Goal: Obtain resource: Download file/media

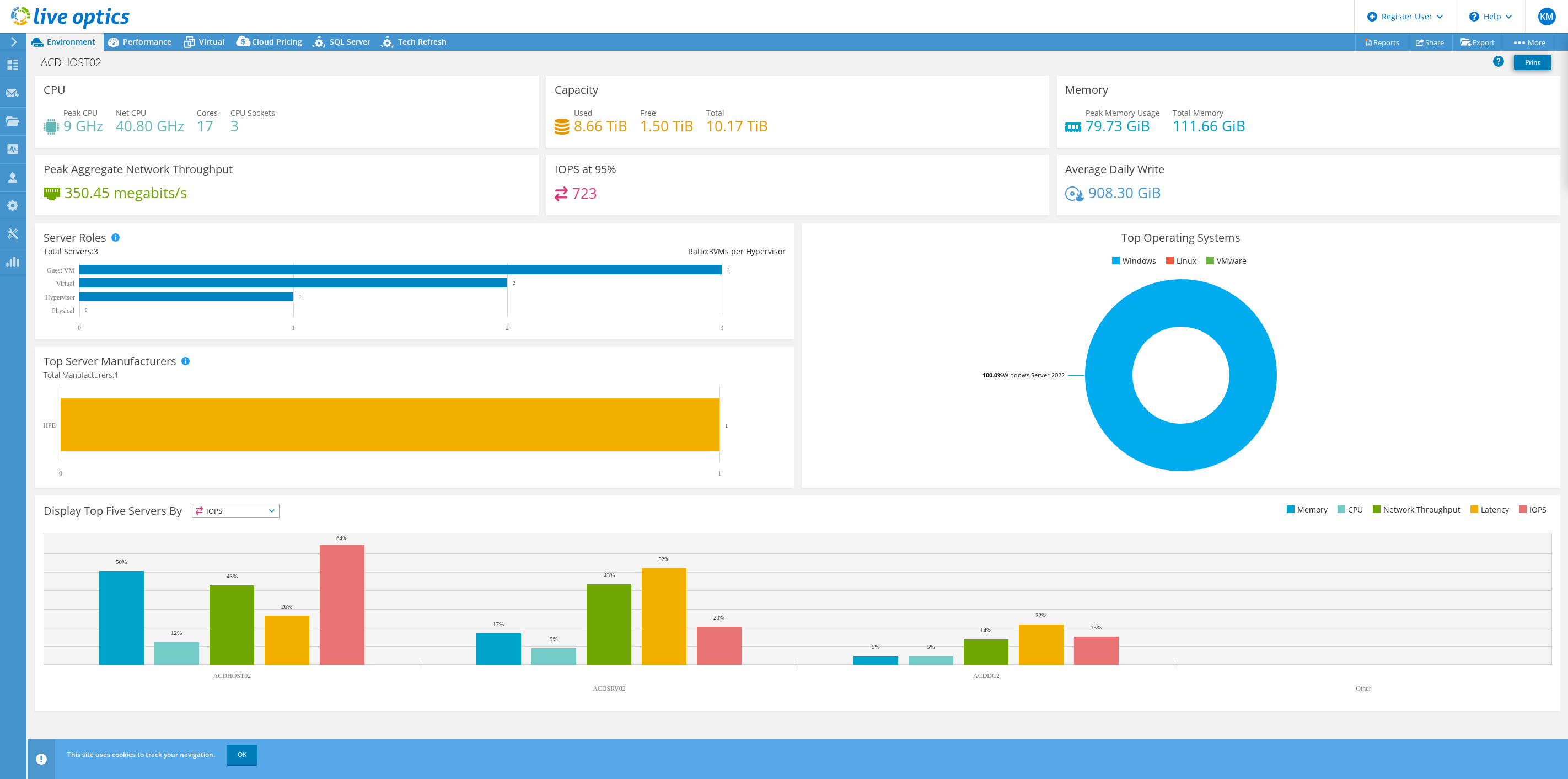
select select "USD"
click at [1365, 38] on link "Reports" at bounding box center [1382, 42] width 53 height 17
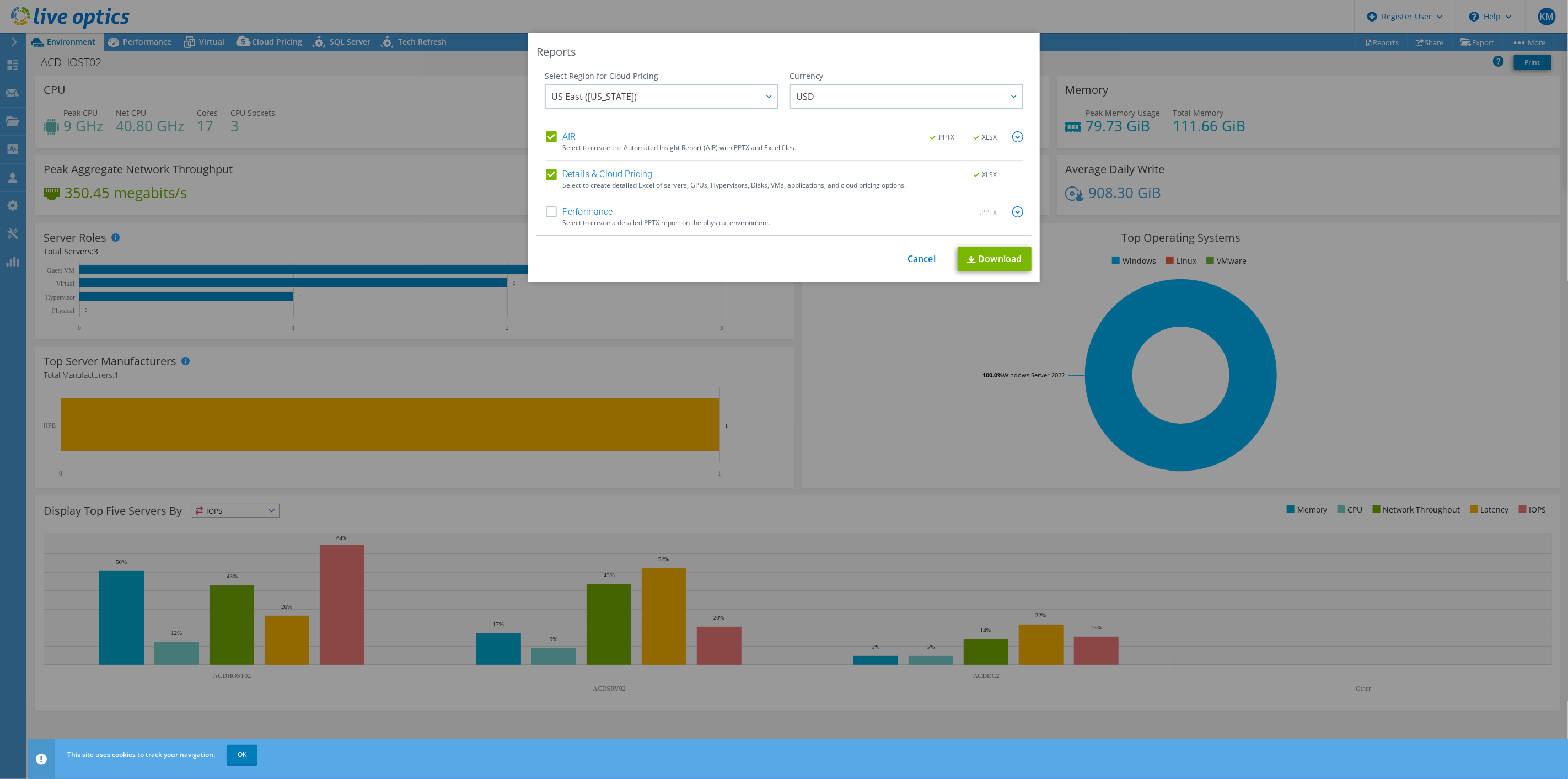
click at [553, 207] on label "Performance" at bounding box center [579, 211] width 67 height 11
click at [0, 0] on input "Performance" at bounding box center [0, 0] width 0 height 0
click at [553, 169] on label "Details & Cloud Pricing" at bounding box center [599, 174] width 107 height 11
click at [0, 0] on input "Details & Cloud Pricing" at bounding box center [0, 0] width 0 height 0
click at [998, 262] on link "Download" at bounding box center [995, 259] width 74 height 25
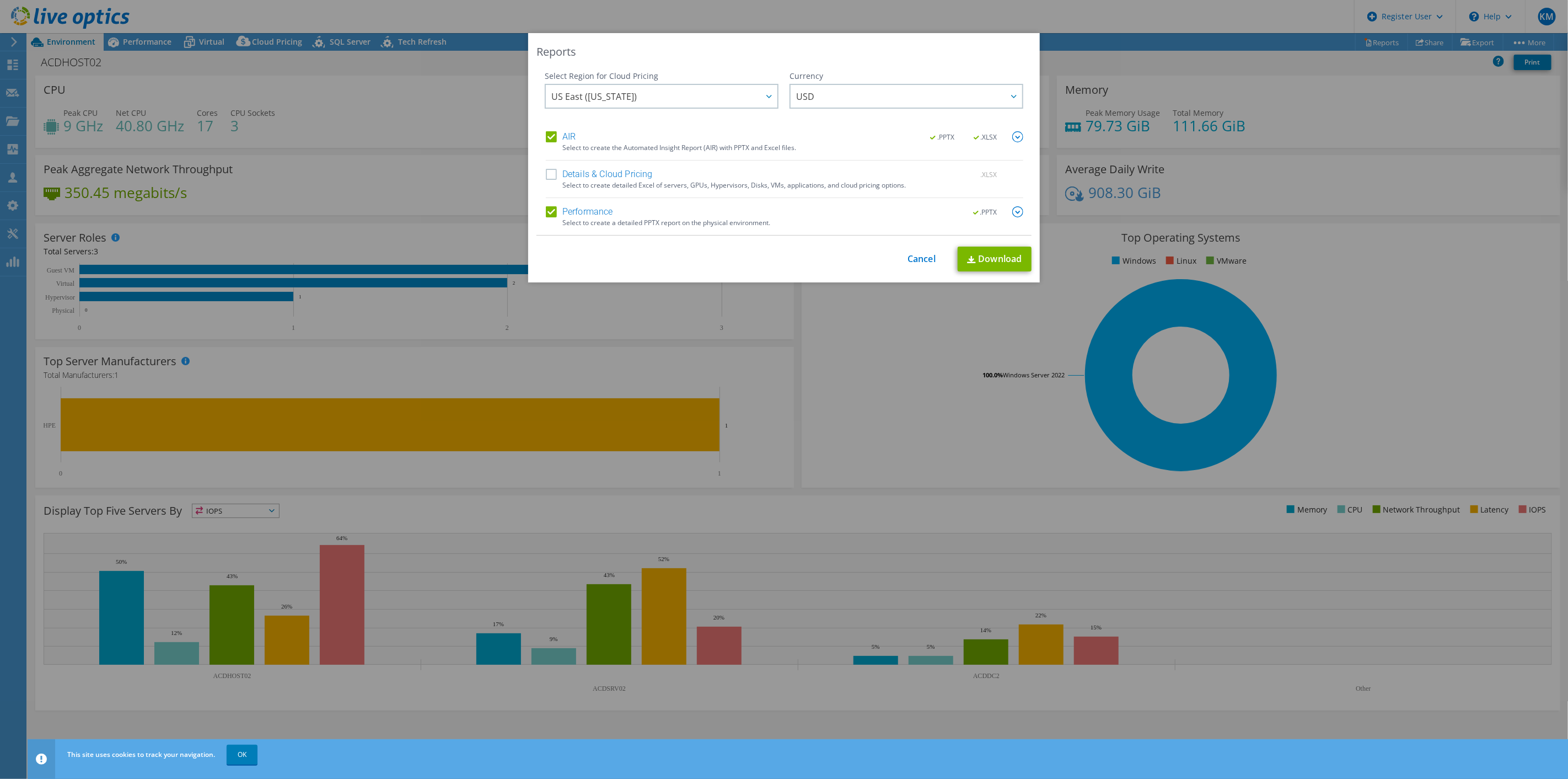
click at [921, 266] on div "This process may take a while, please wait... Cancel Download" at bounding box center [784, 259] width 495 height 25
click at [913, 266] on div "This process may take a while, please wait... Cancel Download" at bounding box center [784, 259] width 495 height 25
click at [911, 258] on link "Cancel" at bounding box center [921, 259] width 28 height 11
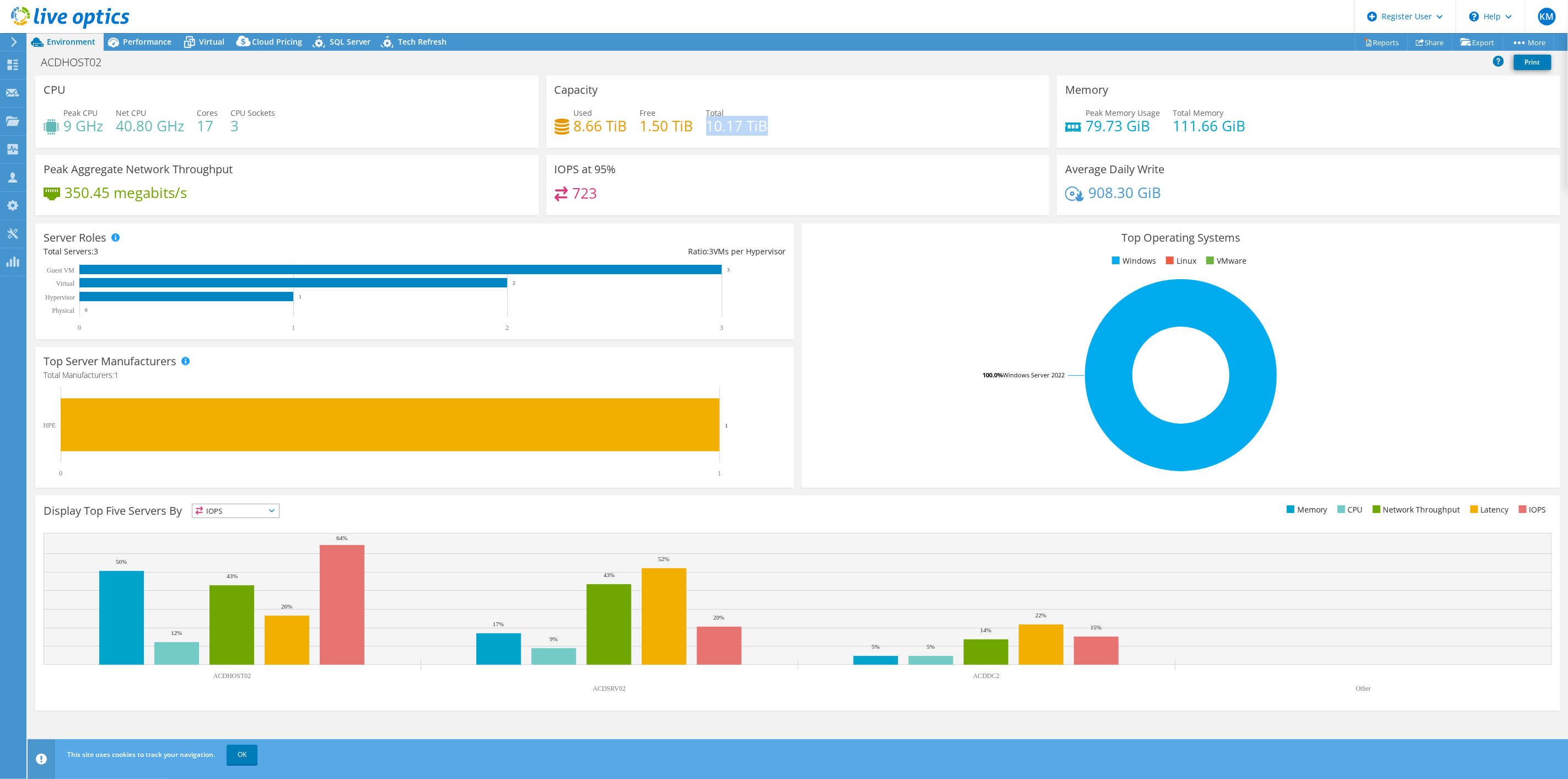
copy h4 "10.17 TiB"
drag, startPoint x: 781, startPoint y: 124, endPoint x: 705, endPoint y: 128, distance: 76.1
click at [705, 128] on div "Used 8.66 TiB Free 1.50 TiB Total 10.17 TiB" at bounding box center [798, 125] width 487 height 36
copy div "8.66 TiB"
drag, startPoint x: 629, startPoint y: 124, endPoint x: 576, endPoint y: 119, distance: 53.2
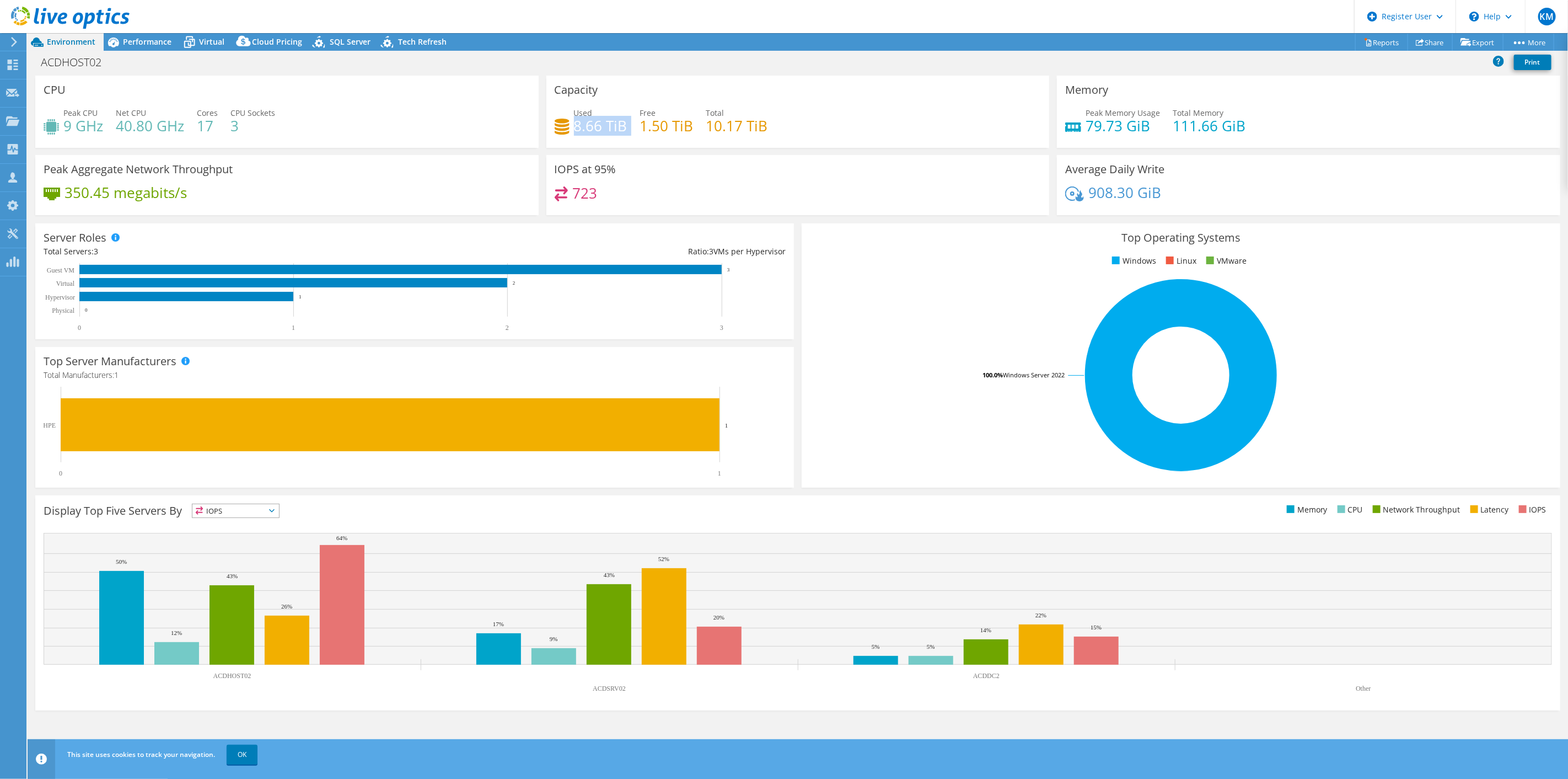
click at [576, 119] on div "Used 8.66 TiB Free 1.50 TiB Total 10.17 TiB" at bounding box center [798, 125] width 487 height 36
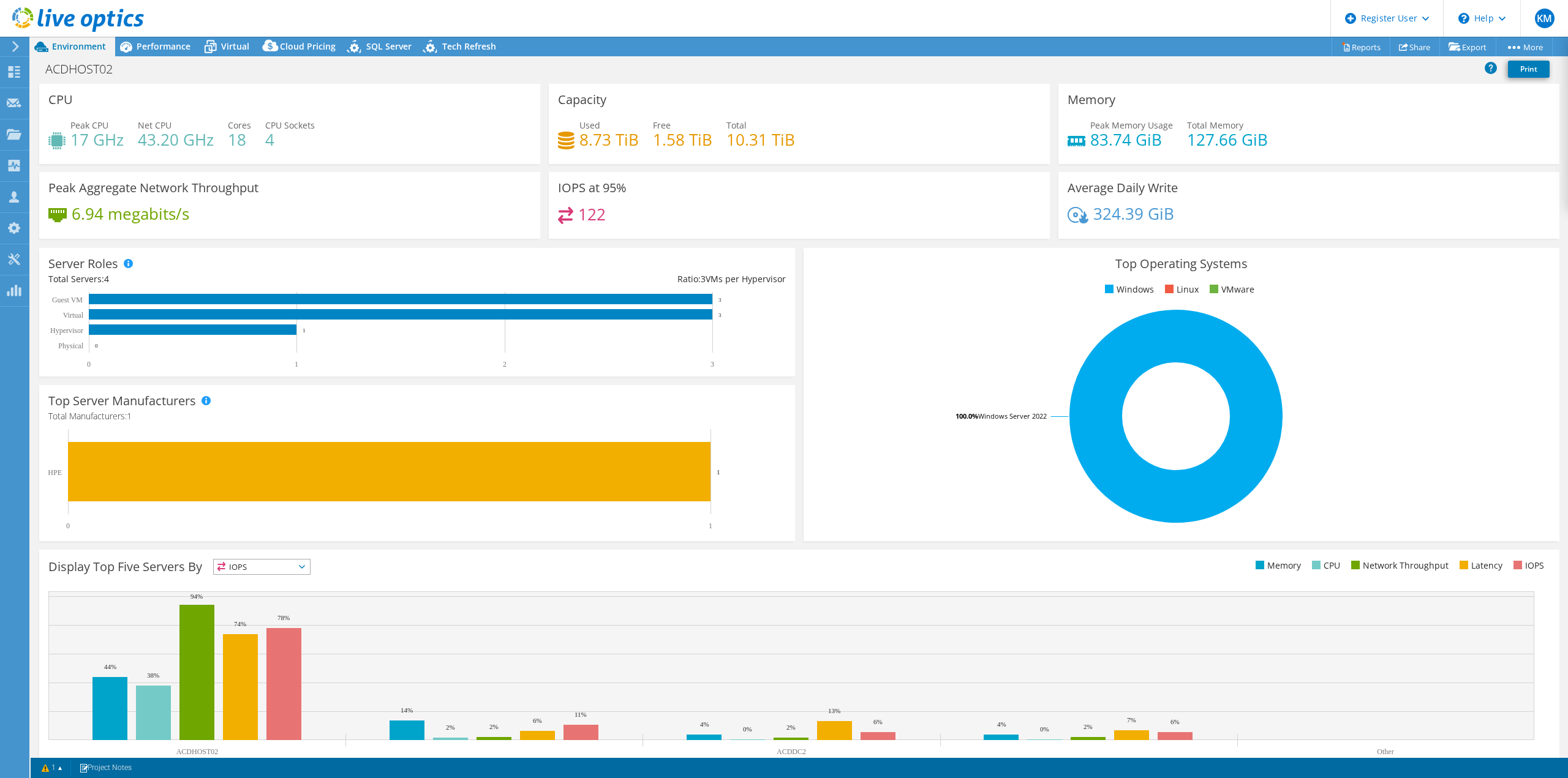
select select "USD"
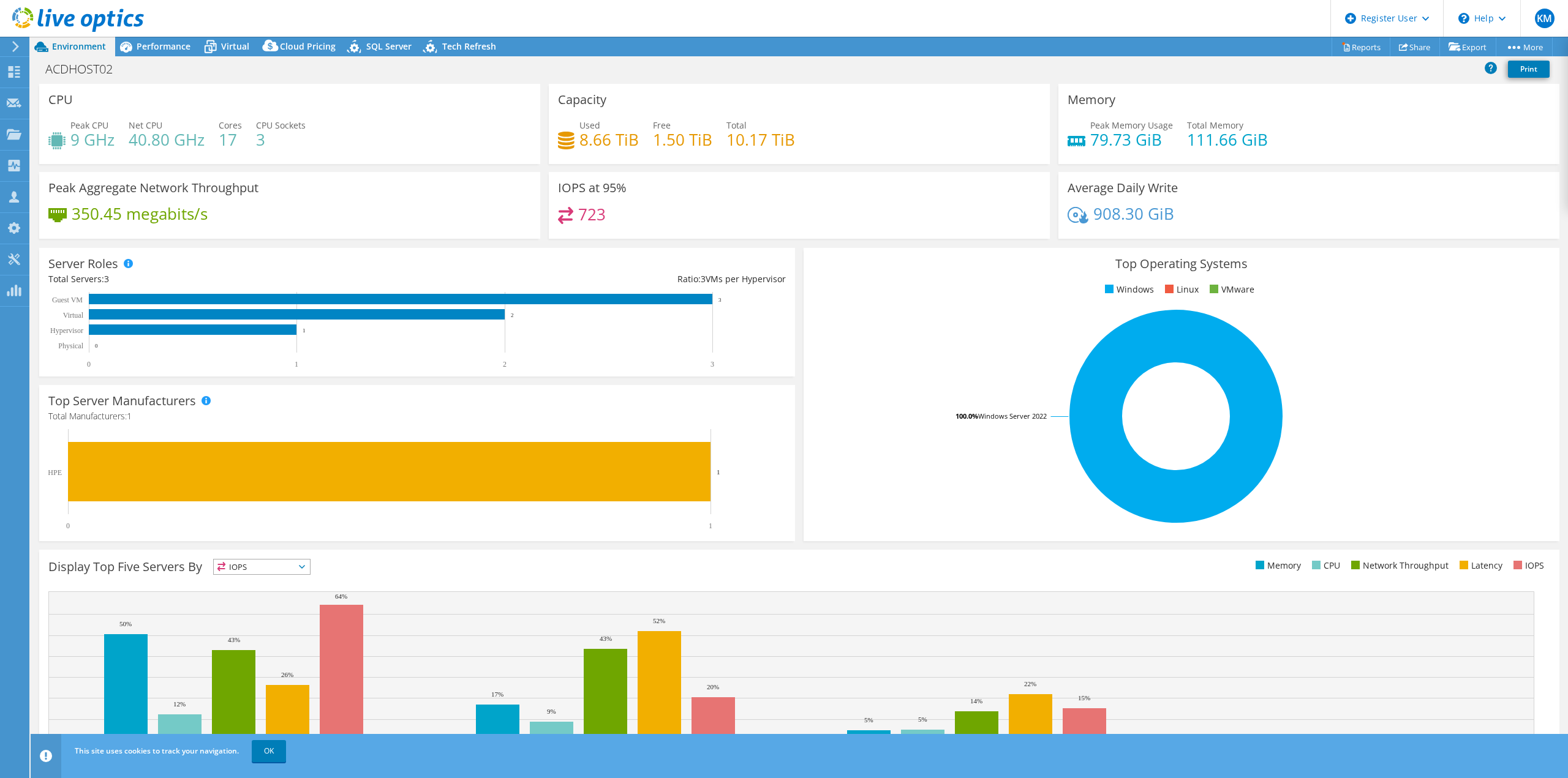
select select "USD"
